Goal: Transaction & Acquisition: Purchase product/service

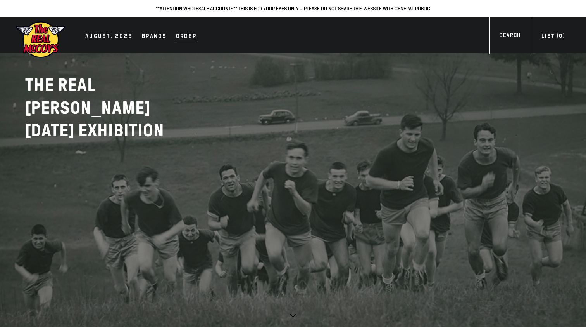
click at [179, 36] on div "Order" at bounding box center [186, 36] width 21 height 11
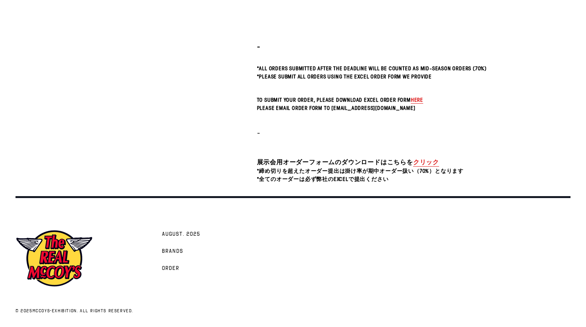
scroll to position [251, 0]
click at [423, 99] on span "here" at bounding box center [417, 99] width 12 height 7
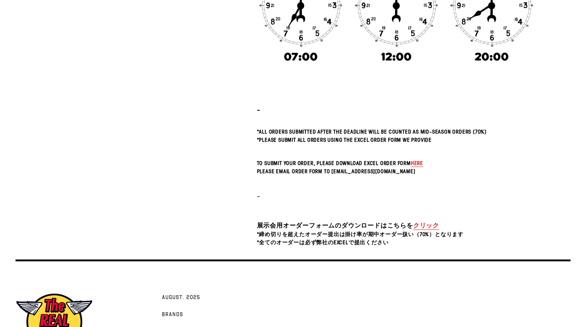
scroll to position [190, 0]
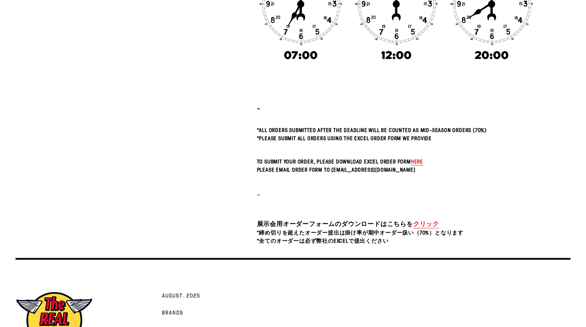
click at [423, 161] on span "here" at bounding box center [417, 160] width 12 height 7
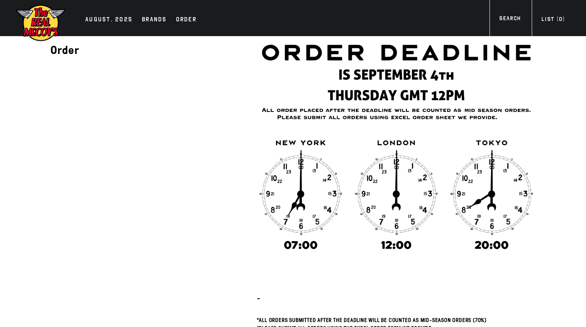
scroll to position [0, 0]
click at [152, 23] on div "Brands" at bounding box center [154, 20] width 25 height 11
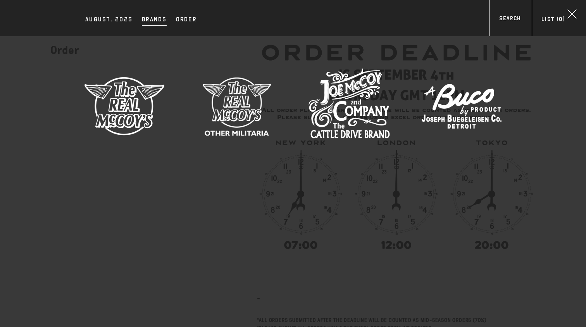
click at [132, 112] on img at bounding box center [124, 105] width 81 height 81
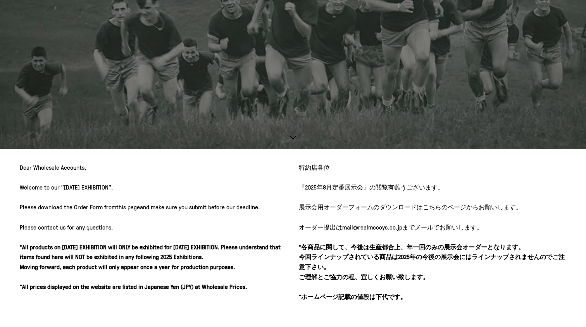
scroll to position [179, 0]
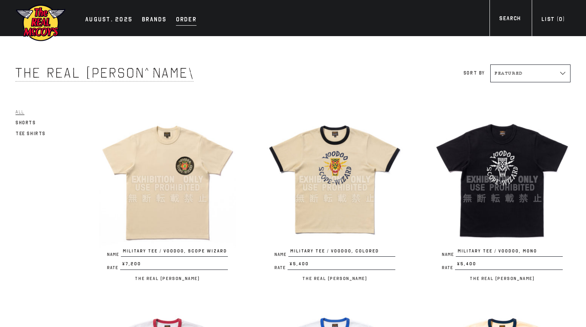
click at [183, 16] on div "Order" at bounding box center [186, 20] width 21 height 11
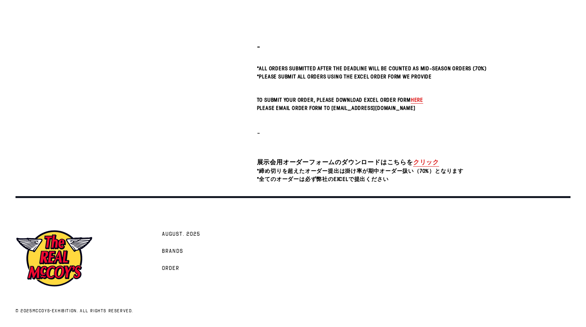
scroll to position [251, 0]
click at [439, 161] on link "クリック" at bounding box center [426, 162] width 26 height 9
click at [423, 102] on span "here" at bounding box center [417, 99] width 12 height 7
click at [423, 100] on span "here" at bounding box center [417, 99] width 12 height 7
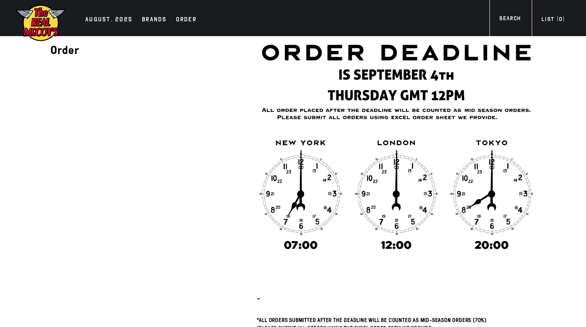
scroll to position [0, 0]
click at [176, 21] on div "Order" at bounding box center [186, 20] width 21 height 11
click at [144, 19] on div "Brands" at bounding box center [154, 20] width 25 height 11
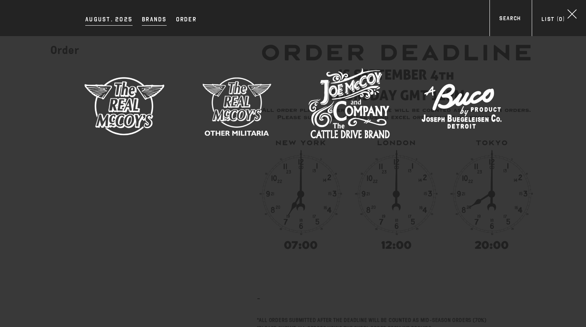
click at [121, 19] on div "AUGUST. 2025" at bounding box center [108, 20] width 47 height 11
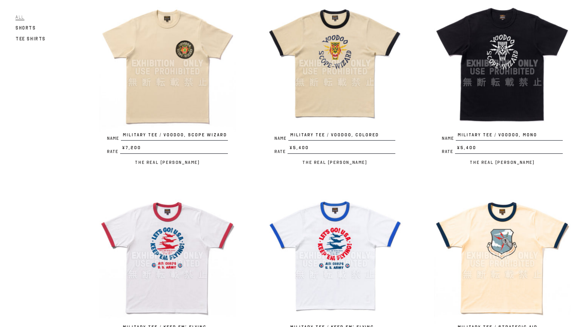
scroll to position [116, 0]
click at [171, 83] on img at bounding box center [167, 63] width 137 height 137
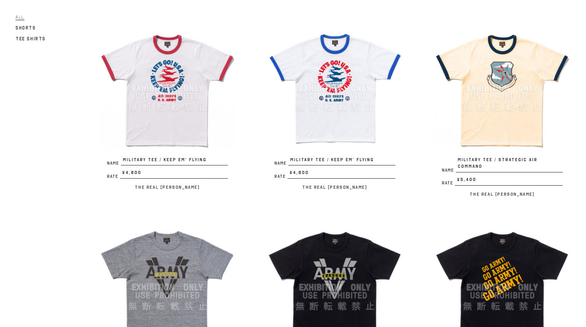
scroll to position [288, 0]
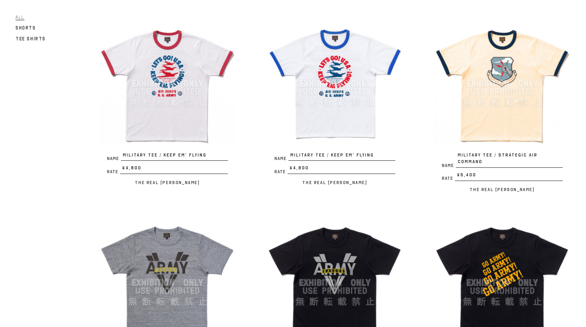
click at [506, 76] on img at bounding box center [502, 83] width 137 height 137
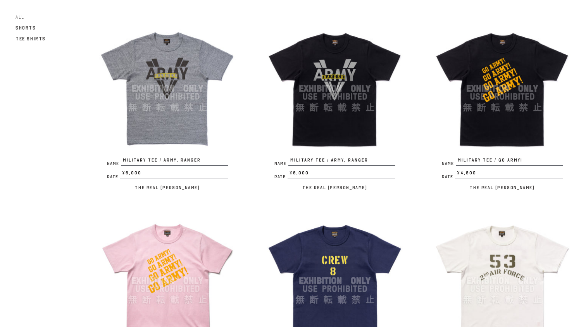
scroll to position [483, 0]
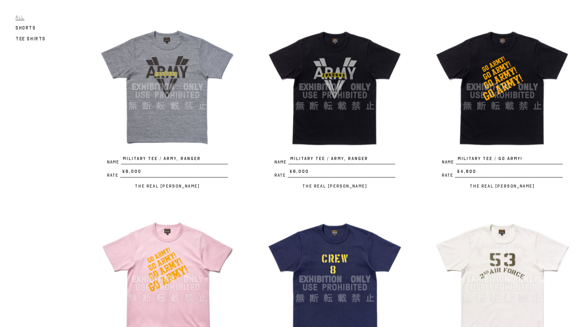
click at [498, 81] on img at bounding box center [502, 87] width 137 height 137
click at [178, 60] on img at bounding box center [167, 87] width 137 height 137
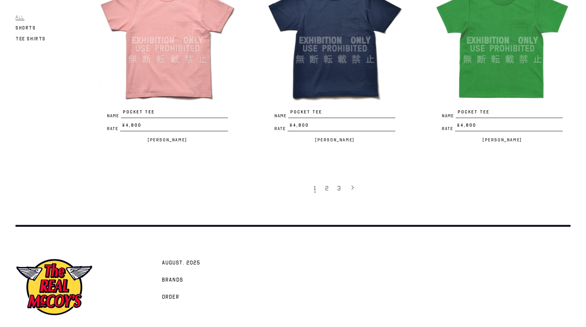
scroll to position [1480, 0]
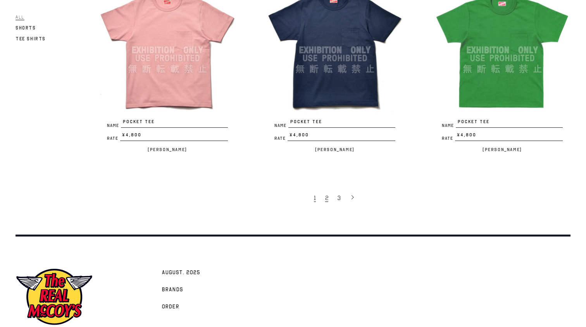
click at [327, 194] on span "2" at bounding box center [326, 198] width 3 height 8
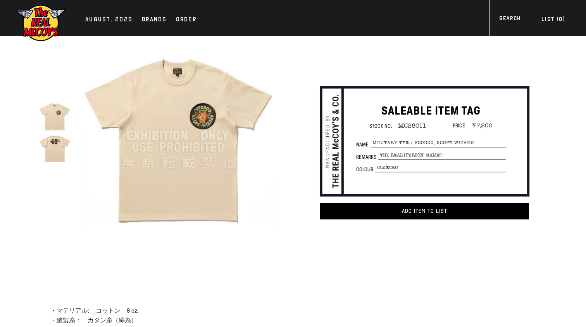
scroll to position [8, 0]
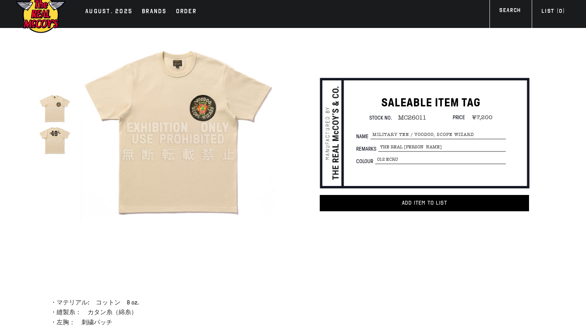
click at [52, 144] on img at bounding box center [55, 140] width 32 height 32
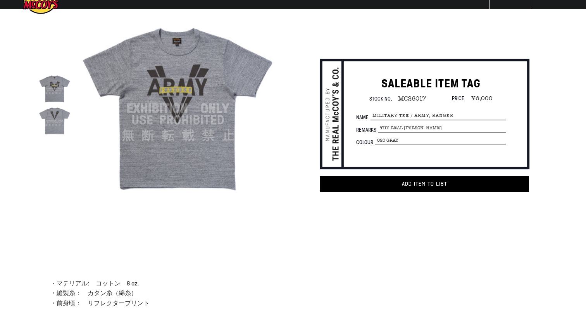
scroll to position [55, 0]
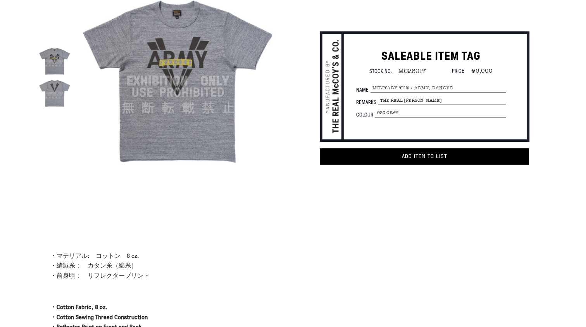
click at [51, 98] on img at bounding box center [55, 93] width 32 height 32
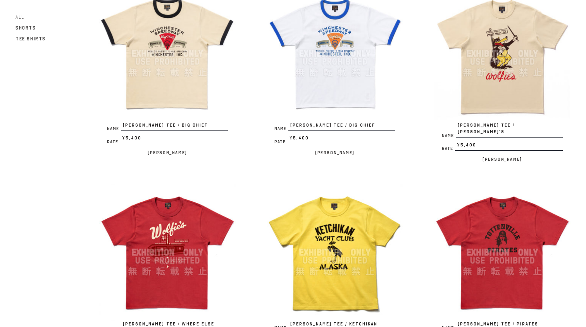
scroll to position [104, 0]
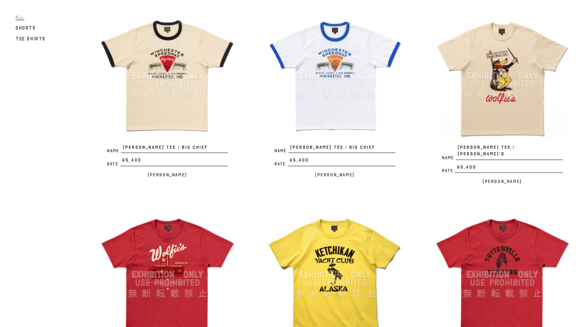
click at [512, 87] on img at bounding box center [502, 75] width 137 height 137
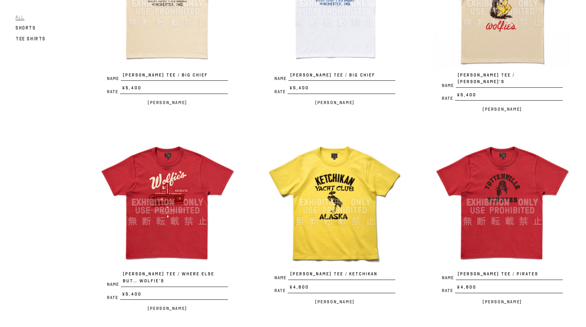
scroll to position [237, 0]
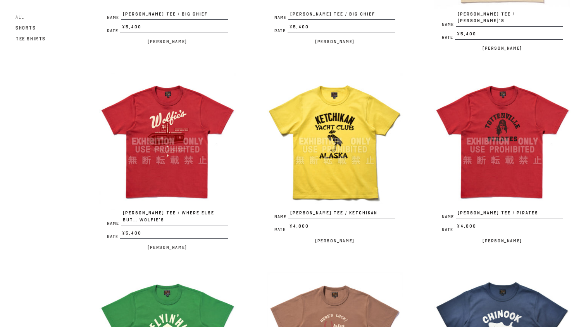
click at [168, 105] on img at bounding box center [167, 141] width 137 height 137
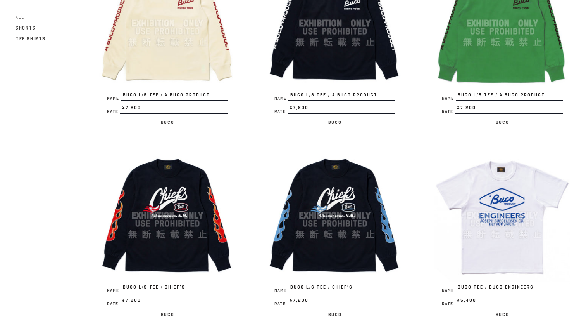
scroll to position [1221, 0]
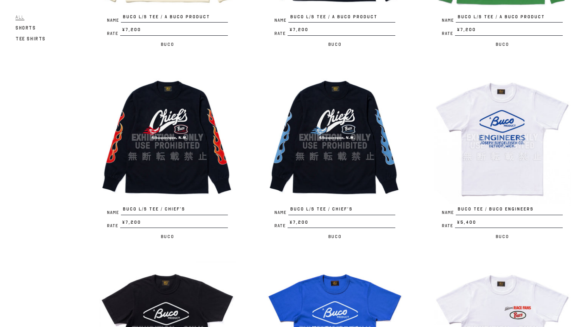
click at [194, 121] on img at bounding box center [167, 137] width 137 height 137
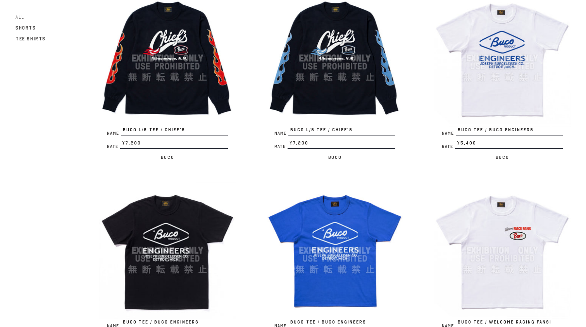
scroll to position [1378, 0]
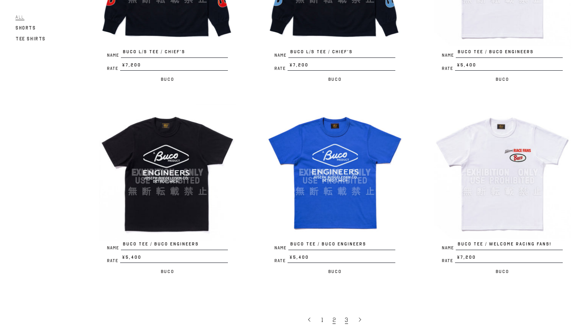
click at [349, 311] on link "3" at bounding box center [347, 319] width 12 height 16
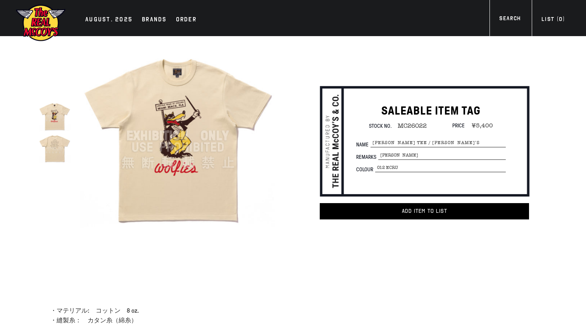
click at [163, 137] on img at bounding box center [177, 135] width 195 height 195
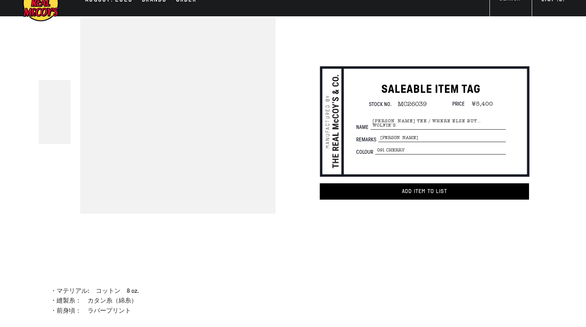
scroll to position [27, 0]
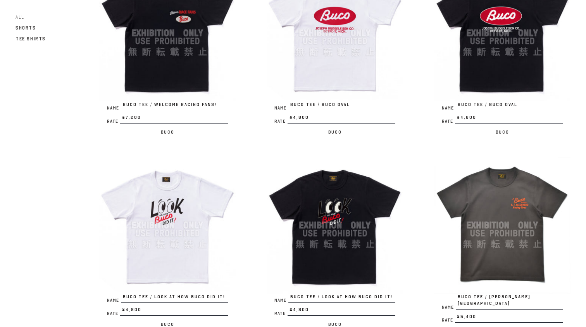
scroll to position [240, 0]
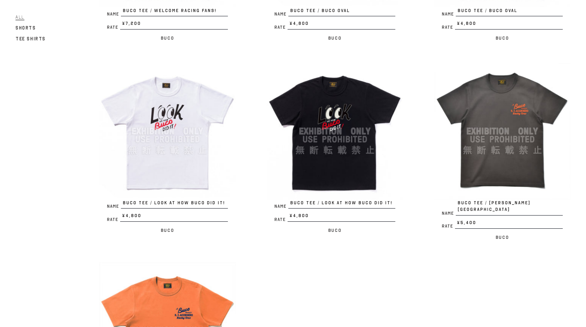
click at [335, 95] on img at bounding box center [335, 131] width 137 height 137
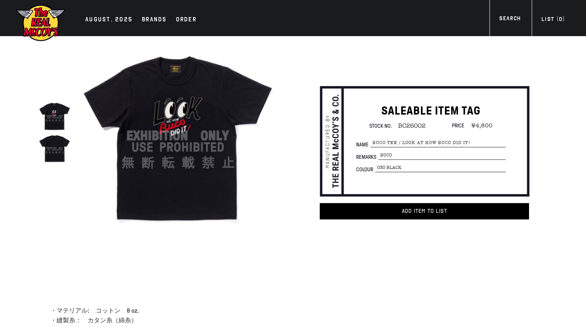
click at [151, 119] on img at bounding box center [177, 135] width 195 height 195
